Goal: Check status: Check status

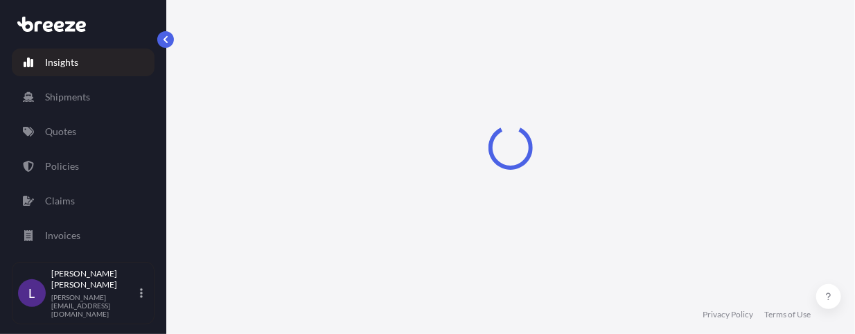
select select "2025"
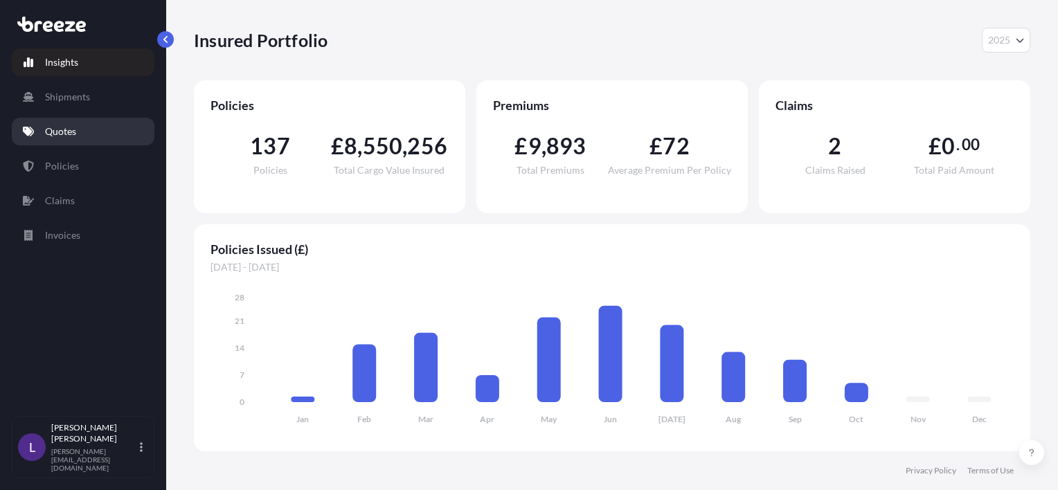
click at [57, 132] on p "Quotes" at bounding box center [60, 132] width 31 height 14
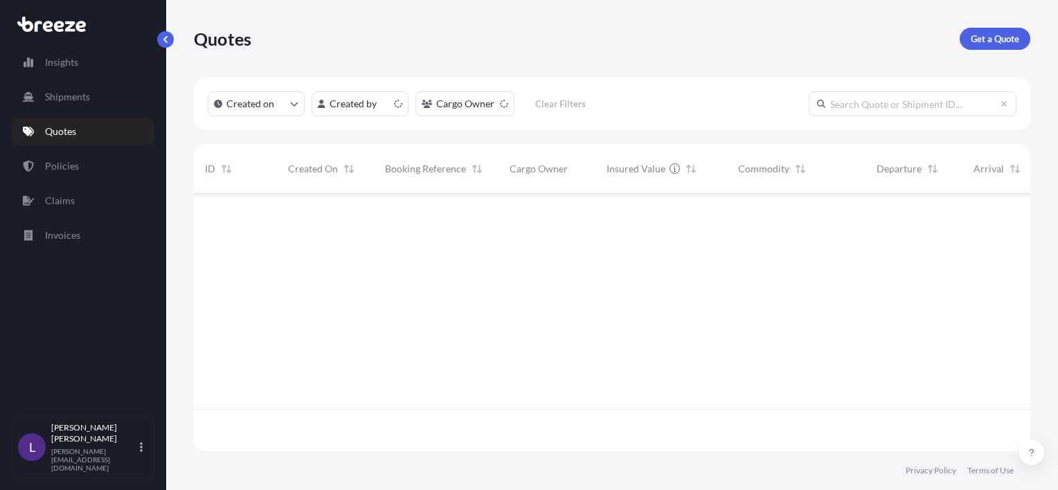
scroll to position [255, 826]
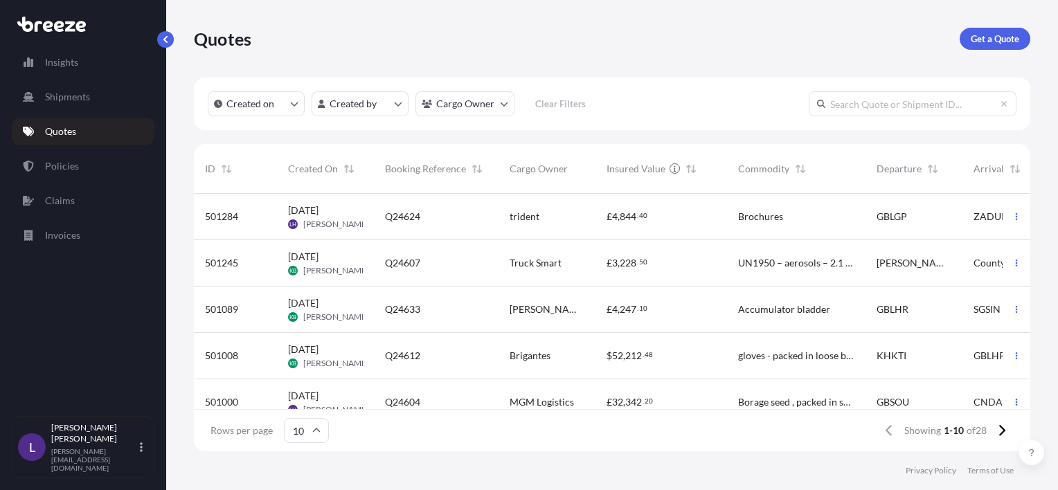
click at [222, 216] on span "501284" at bounding box center [221, 217] width 33 height 14
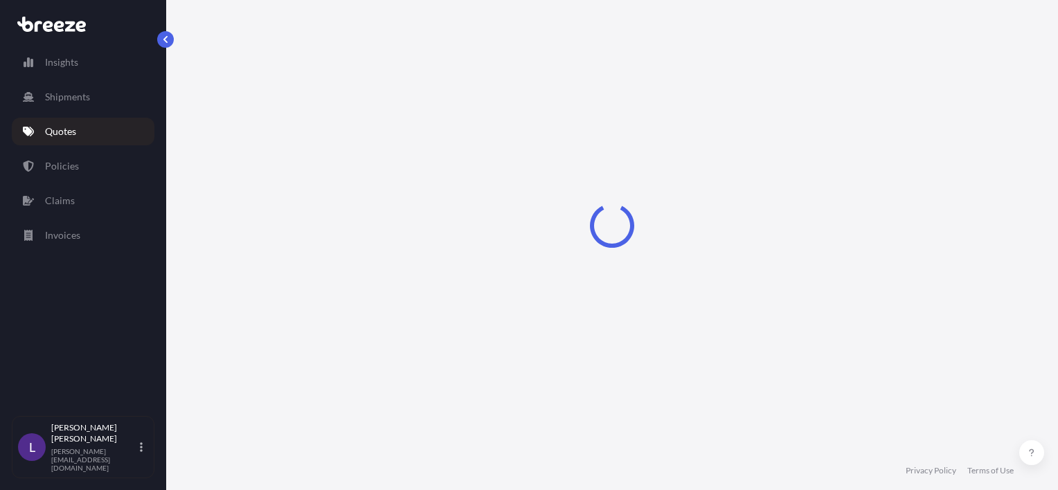
select select "Road"
select select "Sea"
select select "Road"
select select "1"
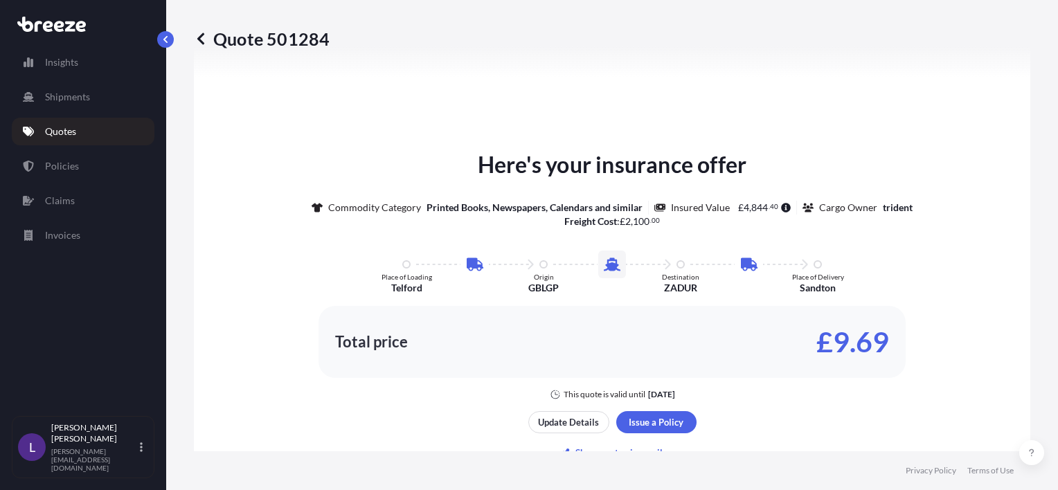
scroll to position [830, 0]
